Goal: Task Accomplishment & Management: Use online tool/utility

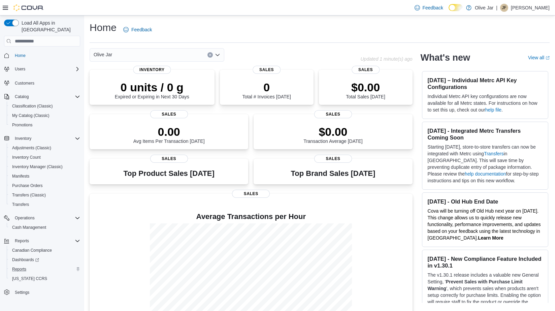
click at [40, 265] on div "Reports" at bounding box center [44, 269] width 71 height 8
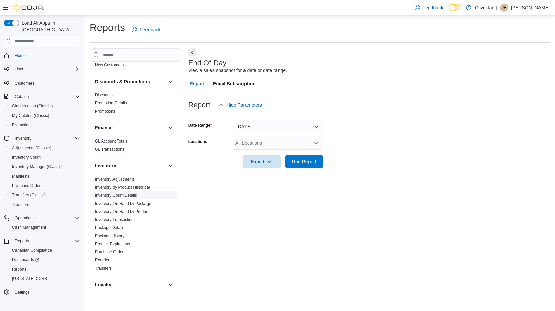
scroll to position [149, 0]
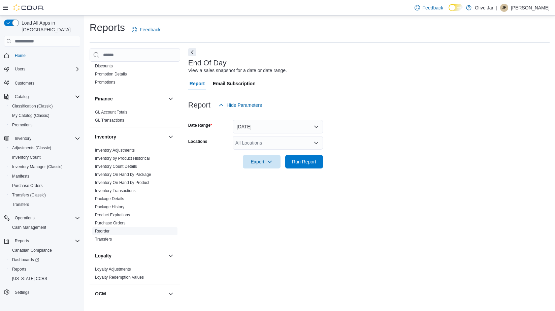
click at [124, 227] on span "Reorder" at bounding box center [134, 231] width 85 height 8
click at [102, 229] on link "Reorder" at bounding box center [102, 231] width 14 height 5
